Goal: Information Seeking & Learning: Learn about a topic

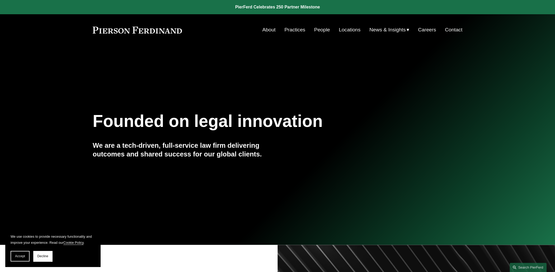
click at [430, 30] on link "Careers" at bounding box center [427, 30] width 18 height 10
click at [17, 255] on span "Accept" at bounding box center [20, 256] width 10 height 4
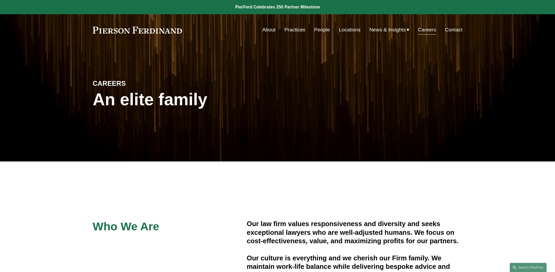
click at [295, 29] on link "Practices" at bounding box center [294, 30] width 21 height 10
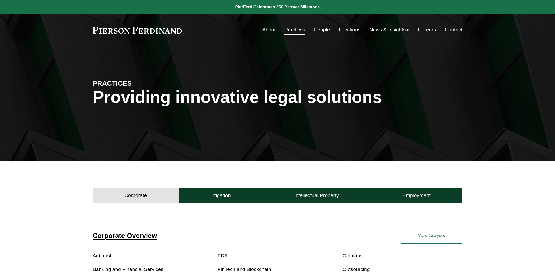
click at [295, 29] on link "Practices" at bounding box center [294, 30] width 21 height 10
click at [269, 30] on link "About" at bounding box center [268, 30] width 13 height 10
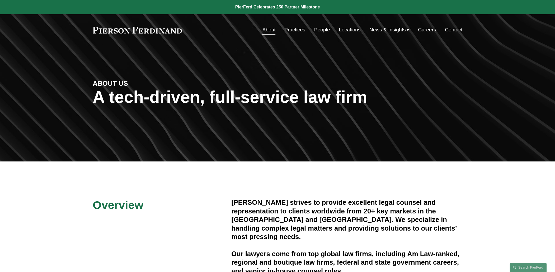
click at [291, 30] on link "Practices" at bounding box center [294, 30] width 21 height 10
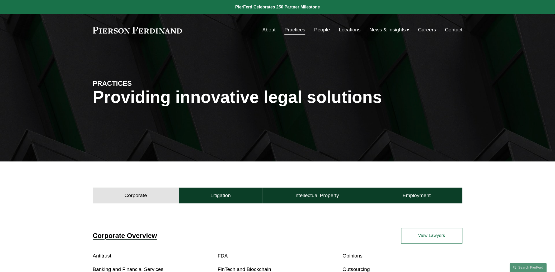
click at [424, 29] on link "Careers" at bounding box center [427, 30] width 18 height 10
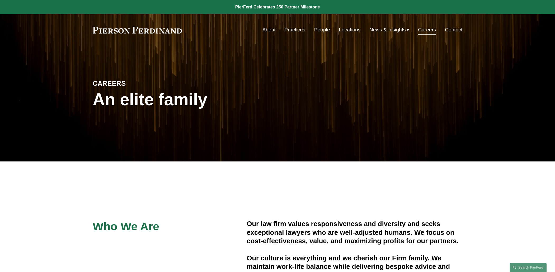
click at [351, 29] on link "Locations" at bounding box center [350, 30] width 22 height 10
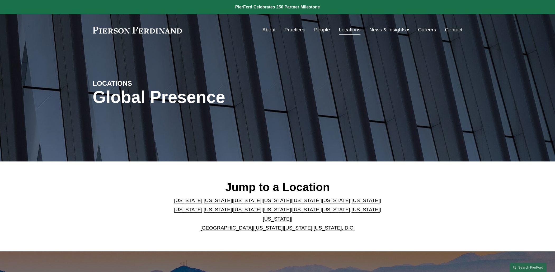
click at [426, 29] on link "Careers" at bounding box center [427, 30] width 18 height 10
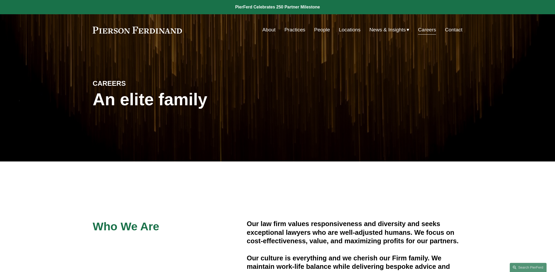
click at [428, 30] on link "Careers" at bounding box center [427, 30] width 18 height 10
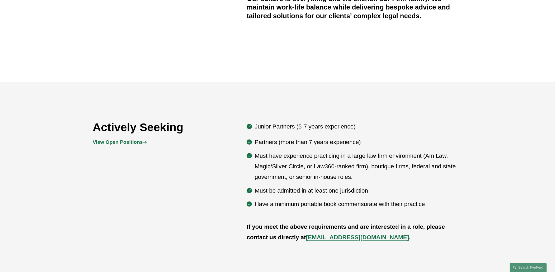
scroll to position [264, 0]
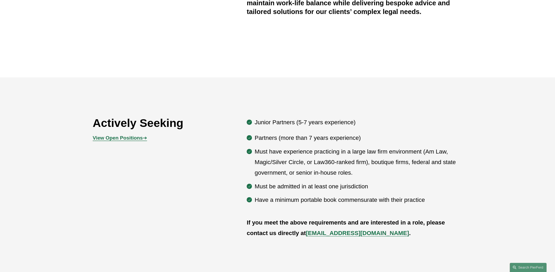
click at [126, 139] on strong "View Open Positions" at bounding box center [118, 138] width 50 height 6
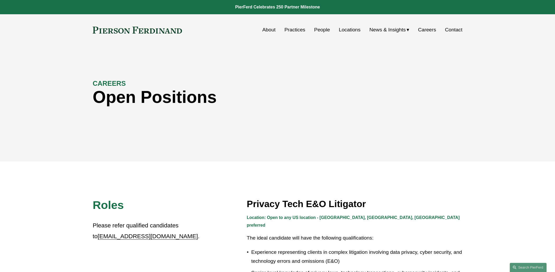
click at [339, 31] on link "Locations" at bounding box center [350, 30] width 22 height 10
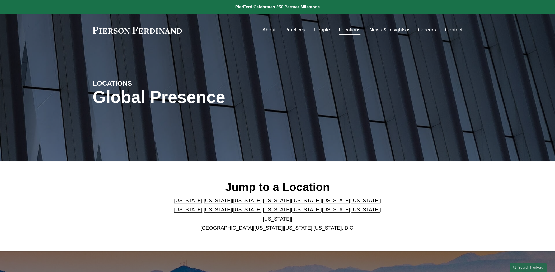
click at [263, 212] on link "[US_STATE]" at bounding box center [277, 210] width 28 height 6
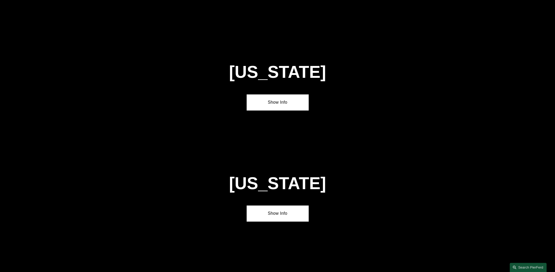
scroll to position [1363, 0]
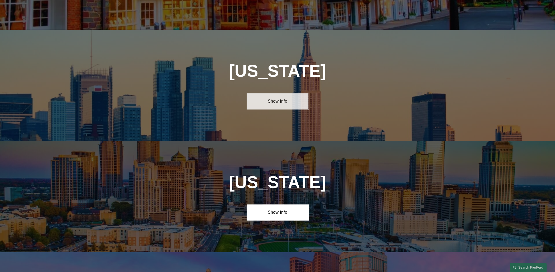
click at [281, 93] on link "Show Info" at bounding box center [278, 101] width 62 height 16
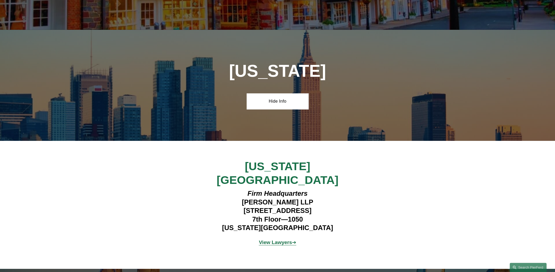
click at [272, 240] on strong "View Lawyers" at bounding box center [275, 243] width 33 height 6
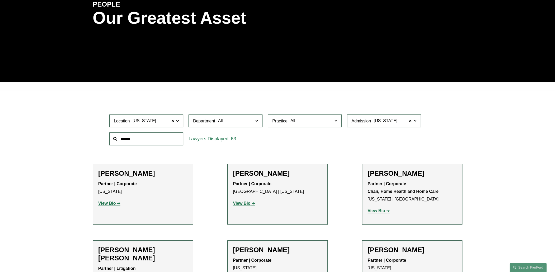
scroll to position [106, 0]
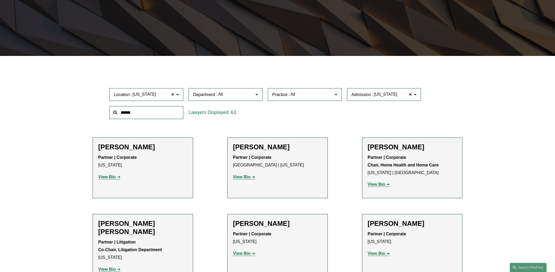
click at [335, 93] on span at bounding box center [335, 94] width 3 height 7
click at [0, 0] on link "Construction and Design Professional" at bounding box center [0, 0] width 0 height 0
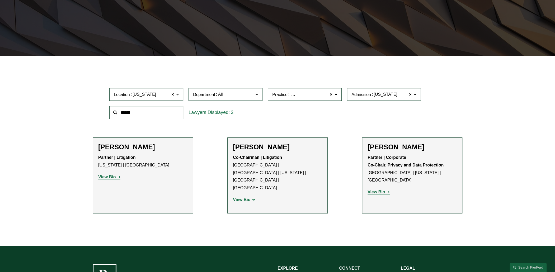
click at [115, 177] on strong "View Bio" at bounding box center [106, 177] width 17 height 4
click at [276, 147] on h2 "Joel M. Ferdinand" at bounding box center [277, 147] width 89 height 8
click at [247, 197] on strong "View Bio" at bounding box center [241, 199] width 17 height 4
click at [381, 190] on strong "View Bio" at bounding box center [375, 192] width 17 height 4
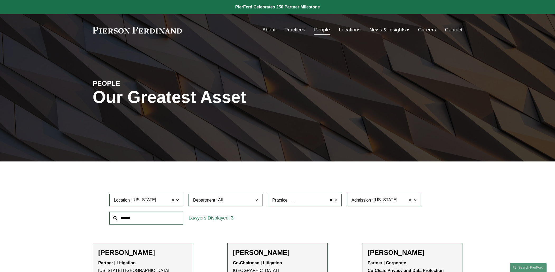
click at [297, 30] on link "Practices" at bounding box center [294, 30] width 21 height 10
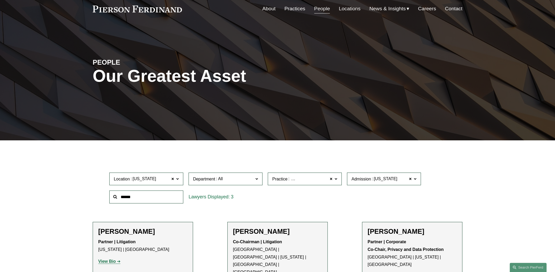
scroll to position [53, 0]
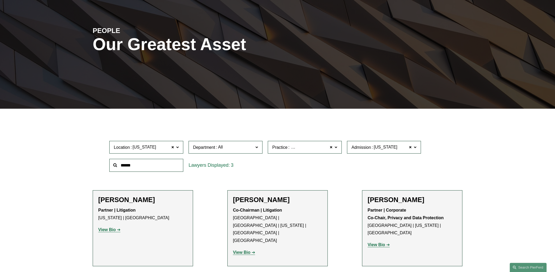
click at [240, 250] on strong "View Bio" at bounding box center [241, 252] width 17 height 4
click at [379, 243] on strong "View Bio" at bounding box center [375, 245] width 17 height 4
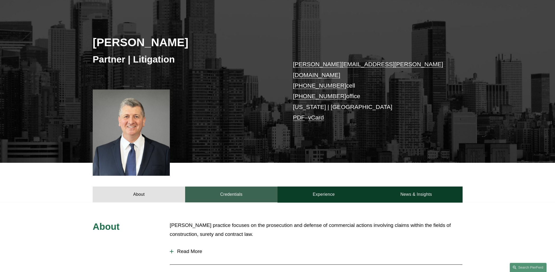
scroll to position [53, 0]
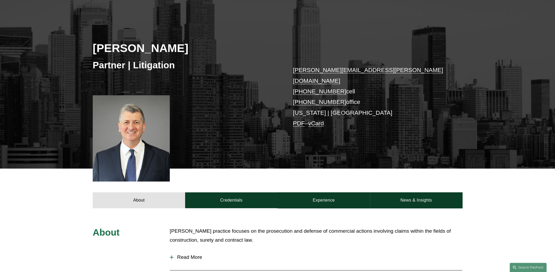
click at [300, 120] on link "PDF" at bounding box center [299, 123] width 12 height 7
click at [235, 192] on link "Credentials" at bounding box center [231, 200] width 92 height 16
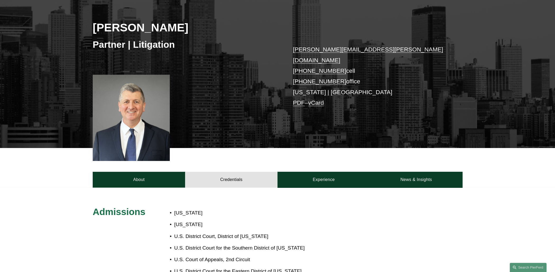
scroll to position [0, 0]
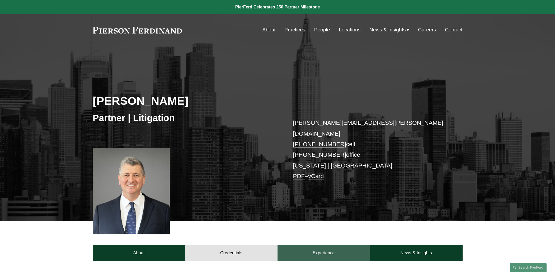
click at [320, 245] on link "Experience" at bounding box center [323, 253] width 92 height 16
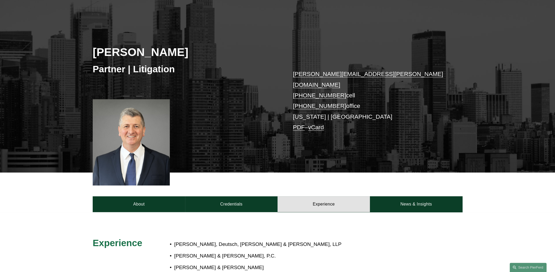
scroll to position [158, 0]
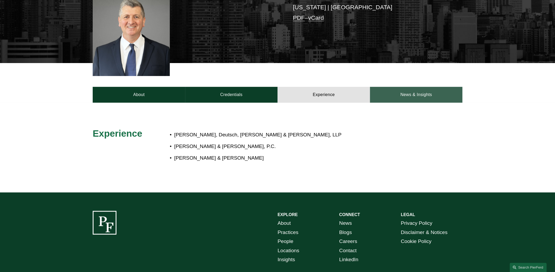
click at [412, 87] on link "News & Insights" at bounding box center [416, 95] width 92 height 16
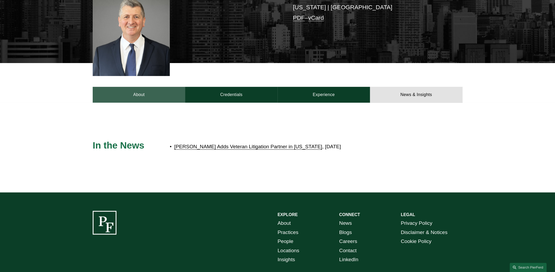
click at [138, 87] on link "About" at bounding box center [139, 95] width 92 height 16
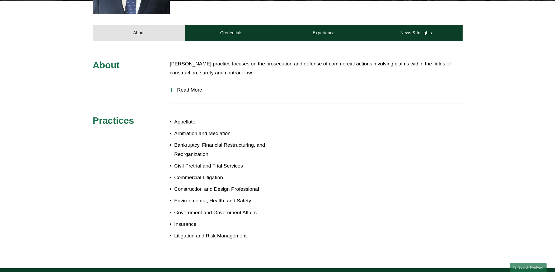
scroll to position [211, 0]
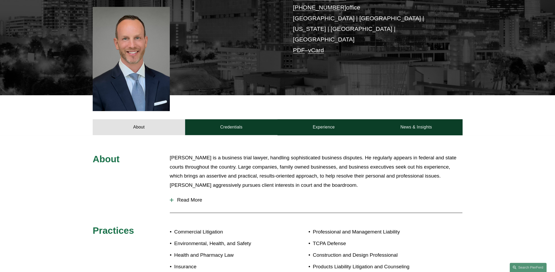
scroll to position [106, 0]
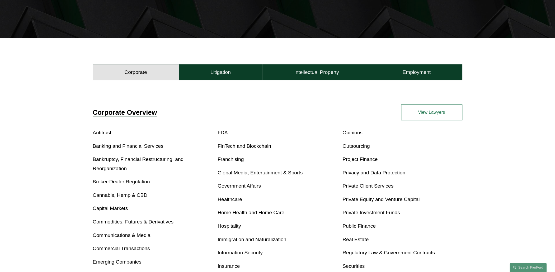
scroll to position [106, 0]
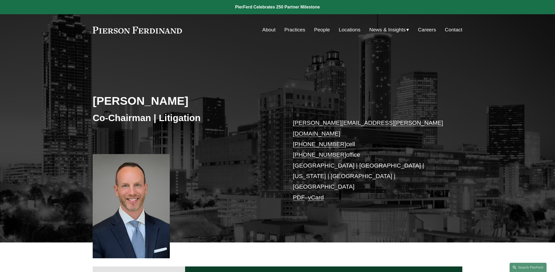
scroll to position [53, 0]
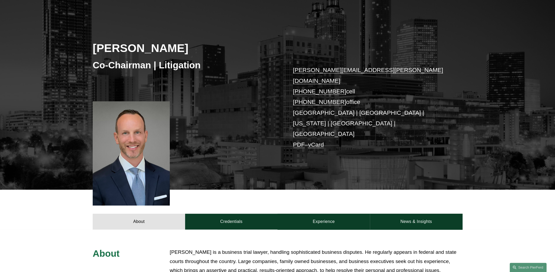
click at [298, 141] on link "PDF" at bounding box center [299, 144] width 12 height 7
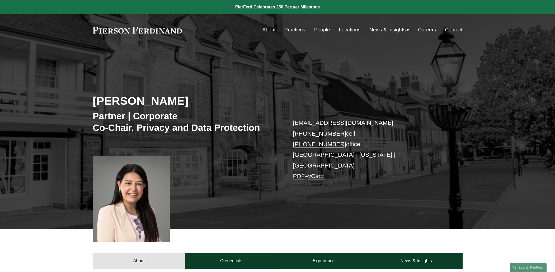
click at [299, 173] on link "PDF" at bounding box center [299, 176] width 12 height 7
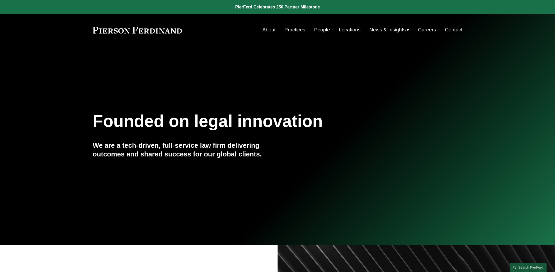
click at [296, 30] on link "Practices" at bounding box center [294, 30] width 21 height 10
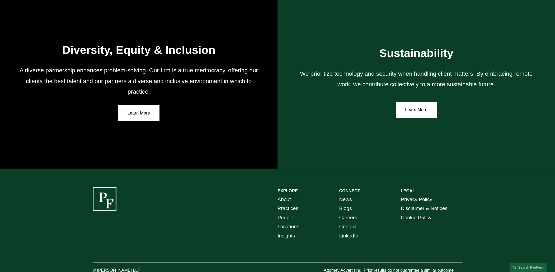
scroll to position [950, 0]
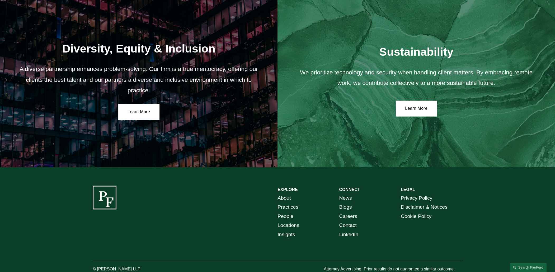
click at [348, 217] on link "Careers" at bounding box center [348, 216] width 18 height 9
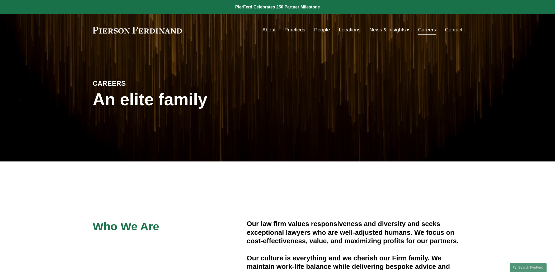
click at [268, 27] on link "About" at bounding box center [268, 30] width 13 height 10
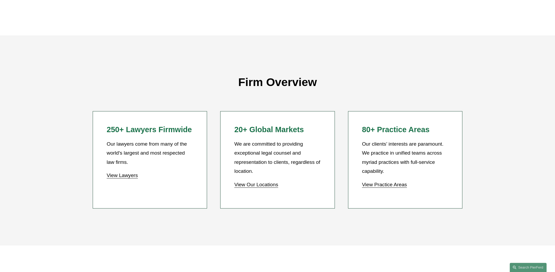
scroll to position [449, 0]
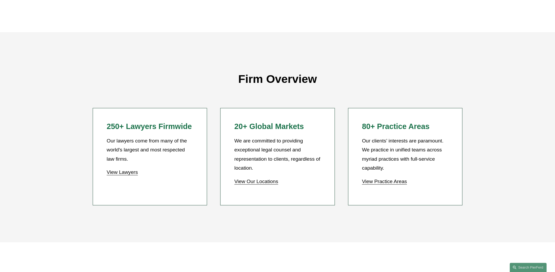
click at [384, 182] on link "View Practice Areas" at bounding box center [384, 182] width 45 height 6
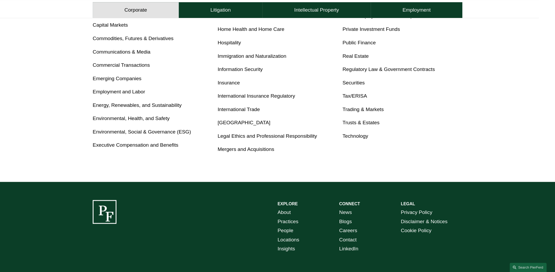
scroll to position [341, 0]
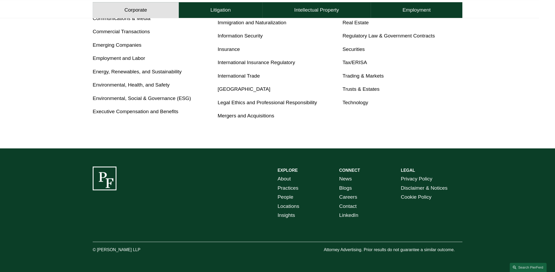
click at [293, 206] on link "Locations" at bounding box center [288, 206] width 22 height 9
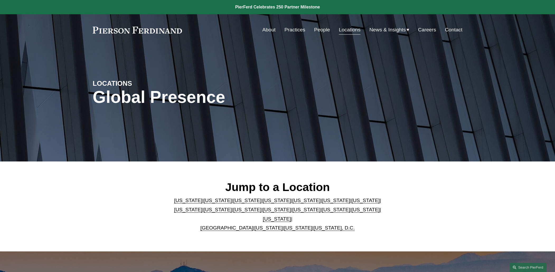
click at [288, 226] on link "[US_STATE]" at bounding box center [298, 228] width 28 height 6
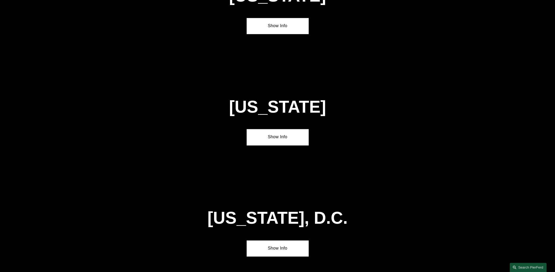
scroll to position [2142, 0]
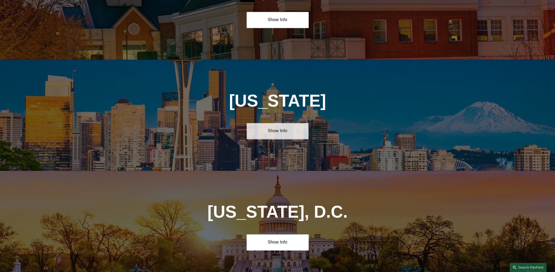
click at [272, 123] on link "Show Info" at bounding box center [278, 131] width 62 height 16
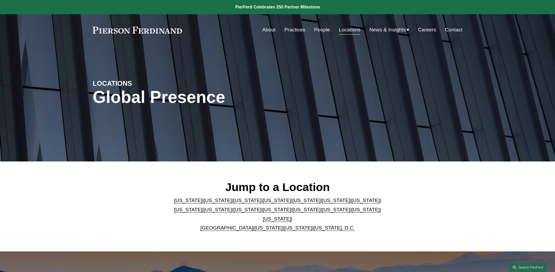
click at [452, 29] on link "Contact" at bounding box center [453, 30] width 17 height 10
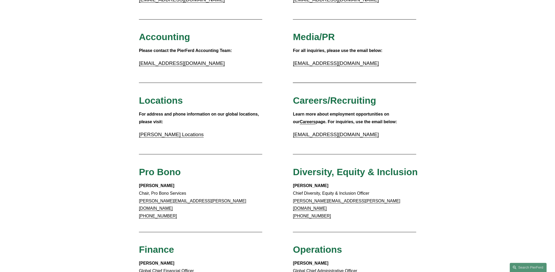
scroll to position [23, 0]
